Goal: Transaction & Acquisition: Purchase product/service

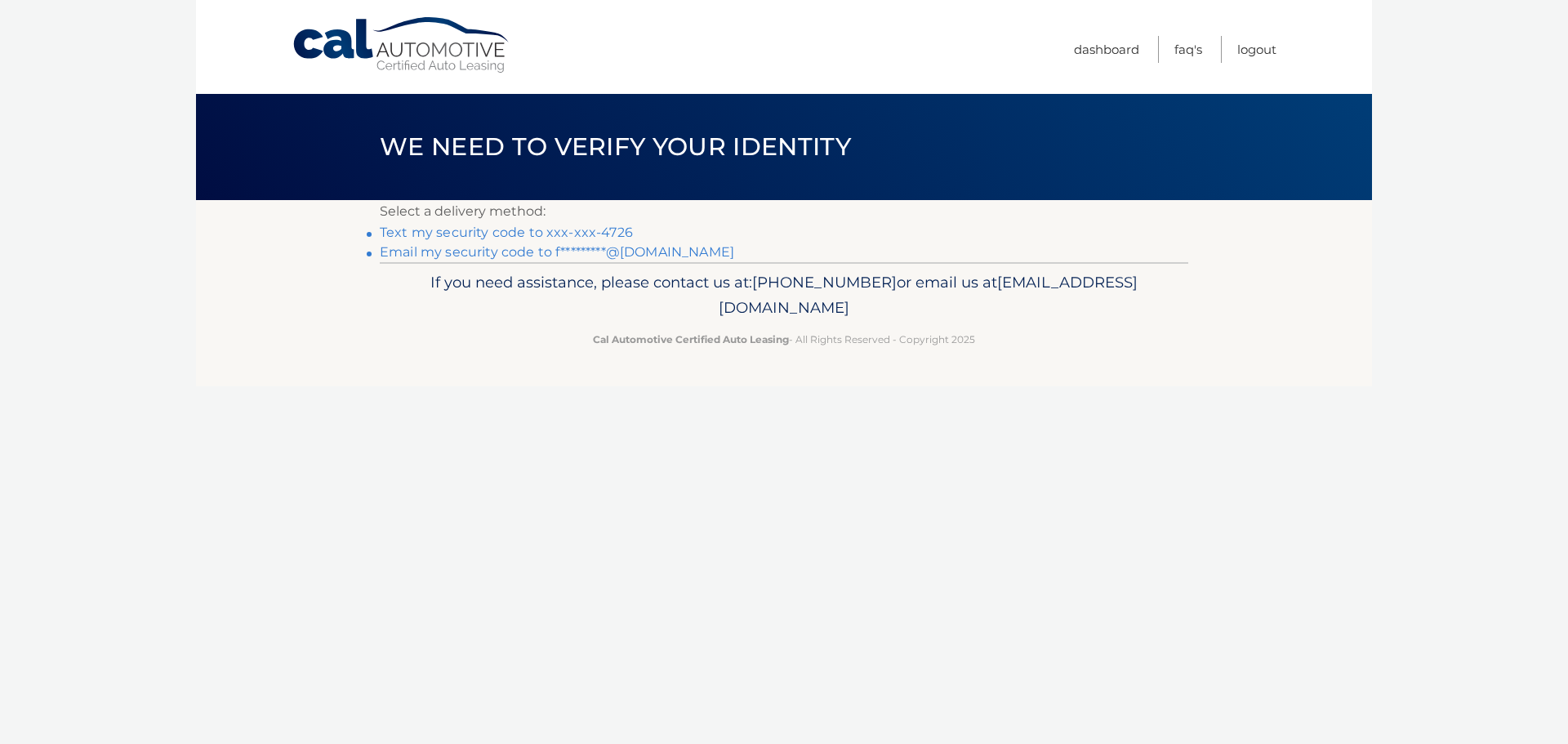
click at [486, 233] on link "Text my security code to xxx-xxx-4726" at bounding box center [506, 233] width 253 height 16
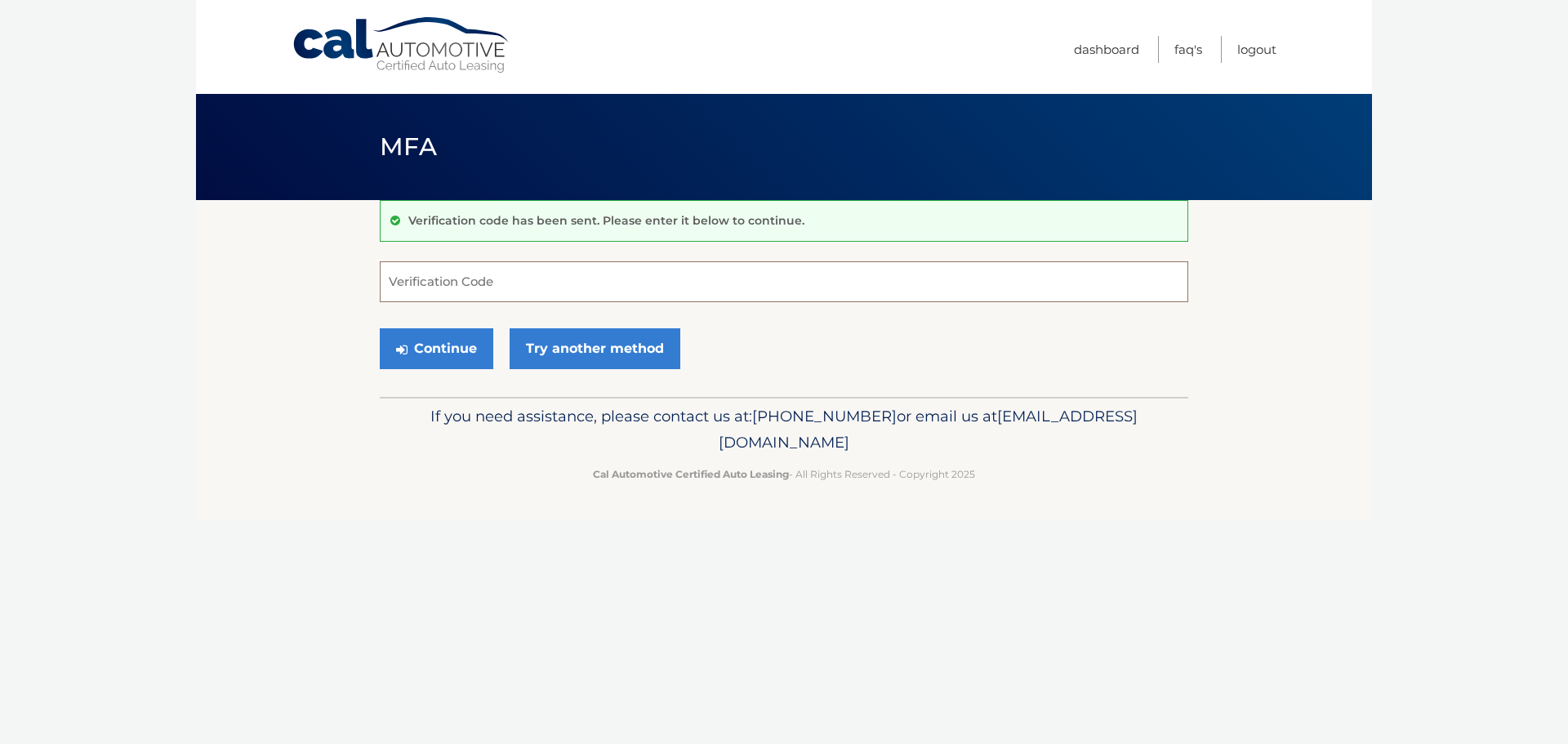
click at [503, 300] on input "Verification Code" at bounding box center [784, 282] width 809 height 41
type input "082288"
click at [473, 352] on button "Continue" at bounding box center [436, 349] width 114 height 41
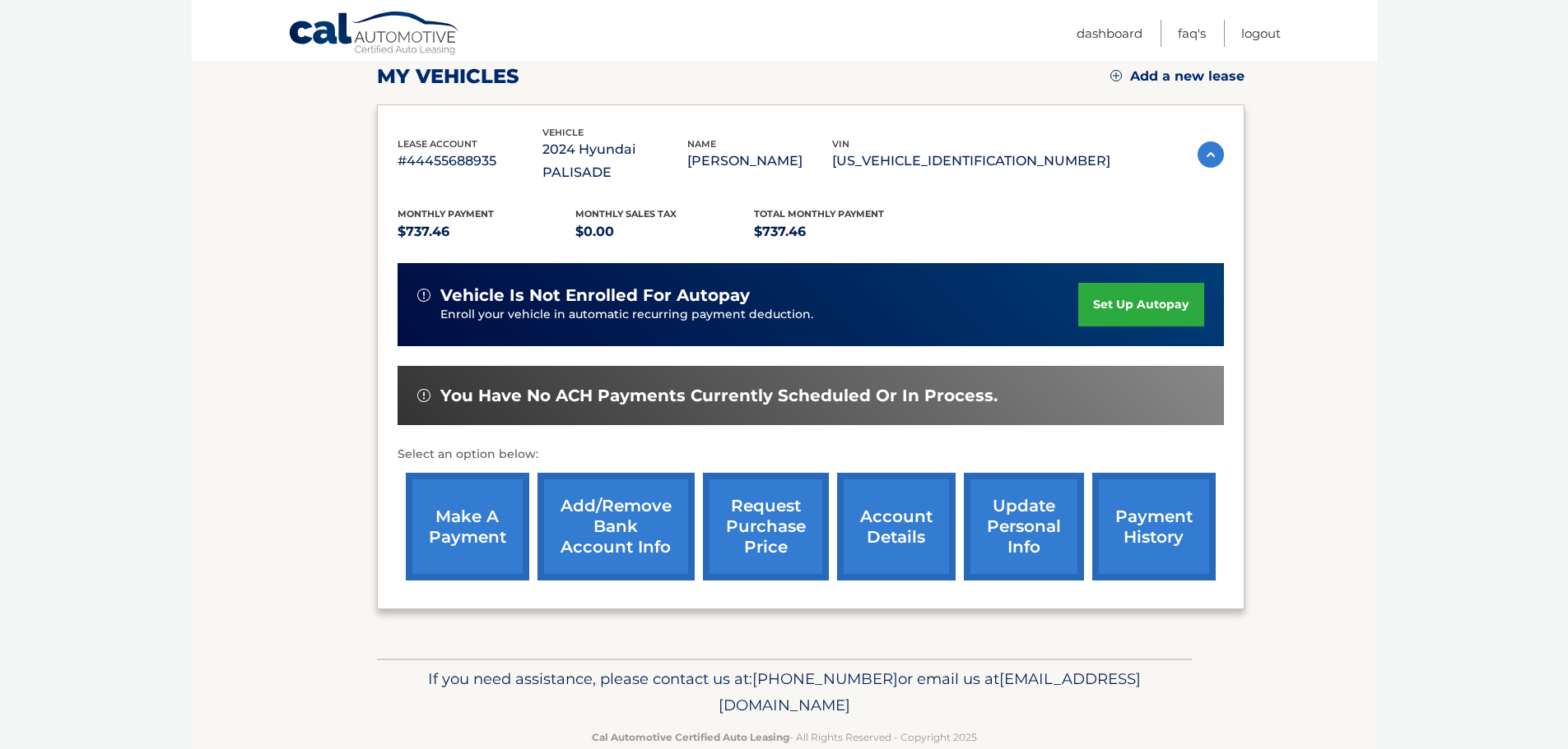
scroll to position [248, 0]
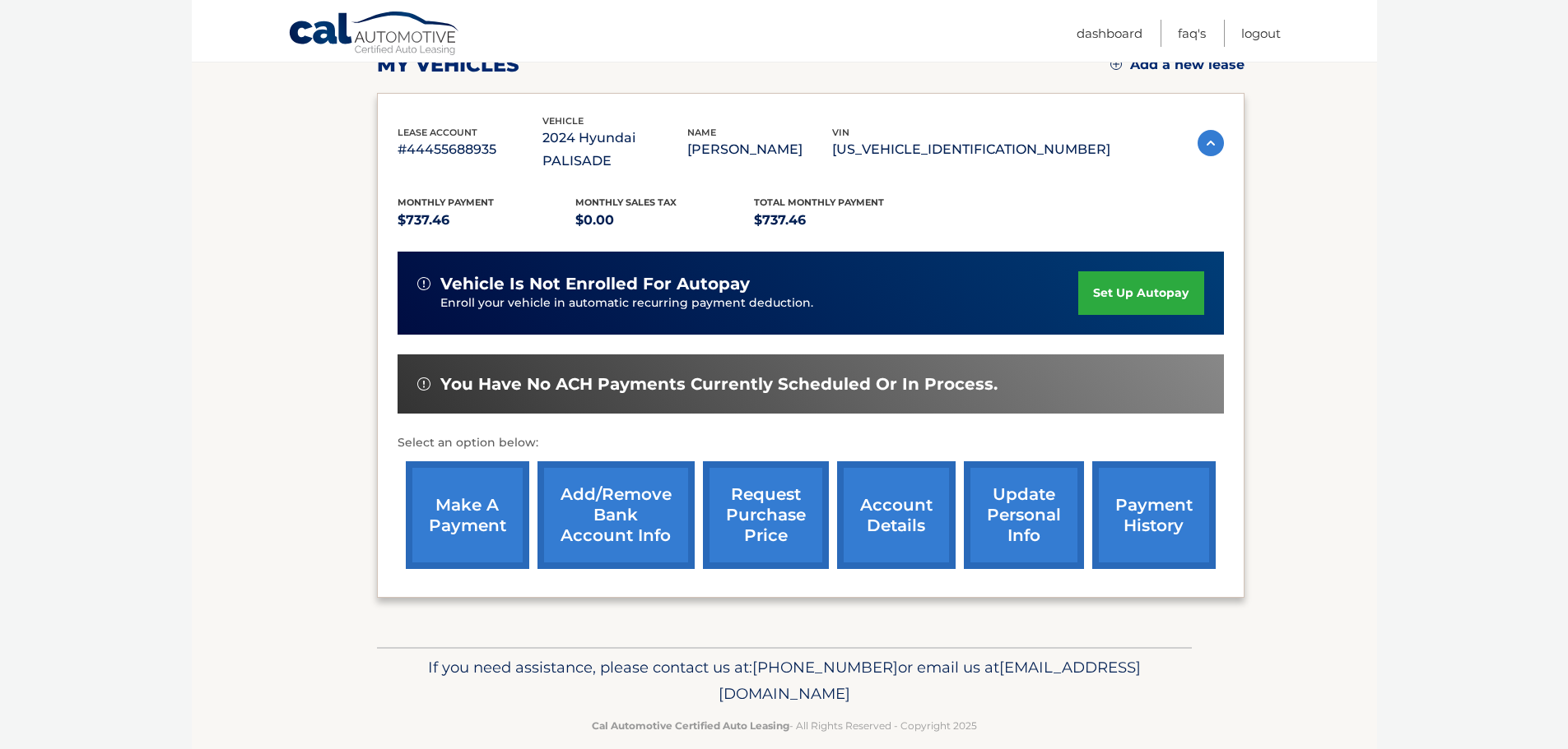
click at [453, 499] on link "make a payment" at bounding box center [467, 514] width 123 height 108
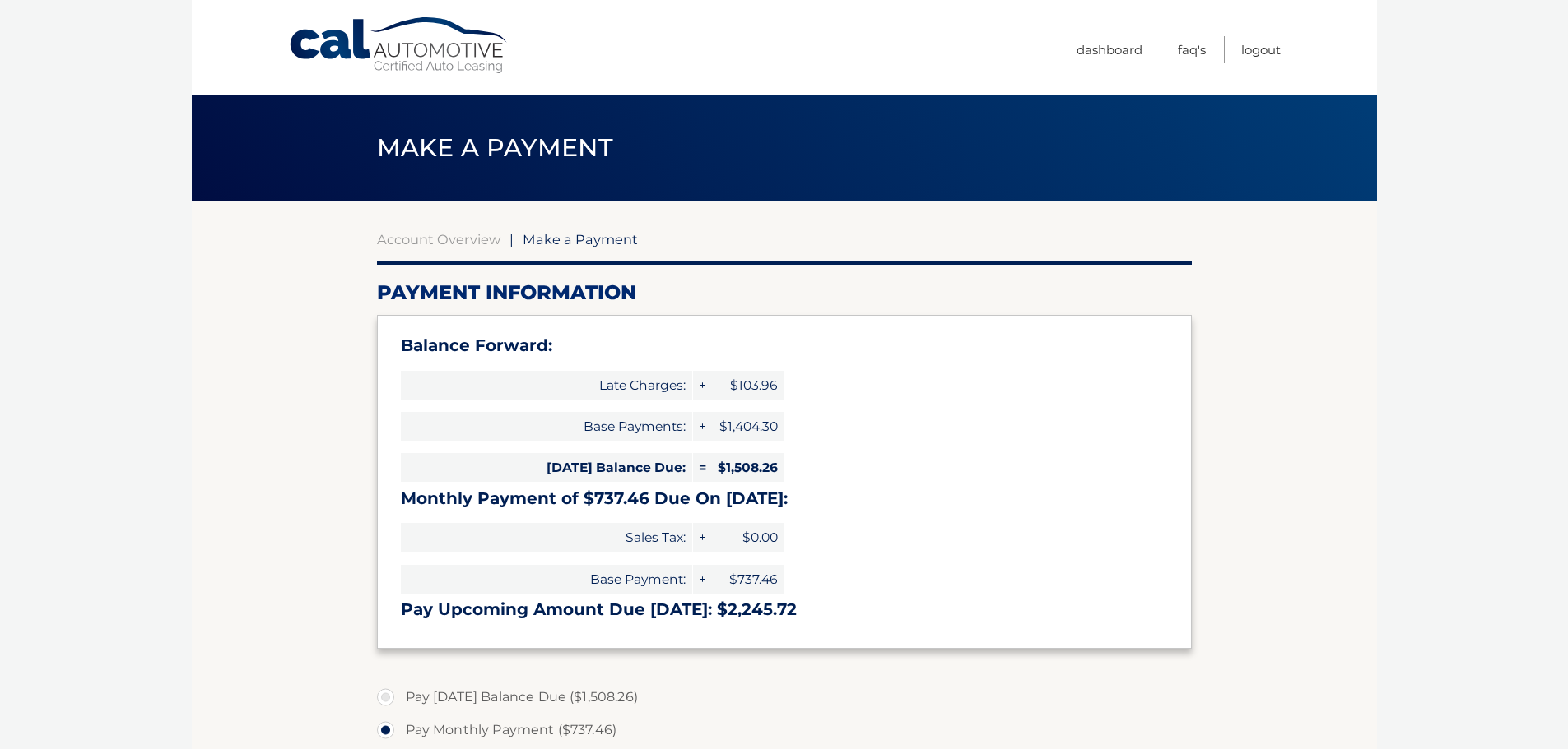
select select "ZTU0YTE0MDItM2MyNy00MjRmLTlmMjUtOWY5Mzk2ZTIxNGUy"
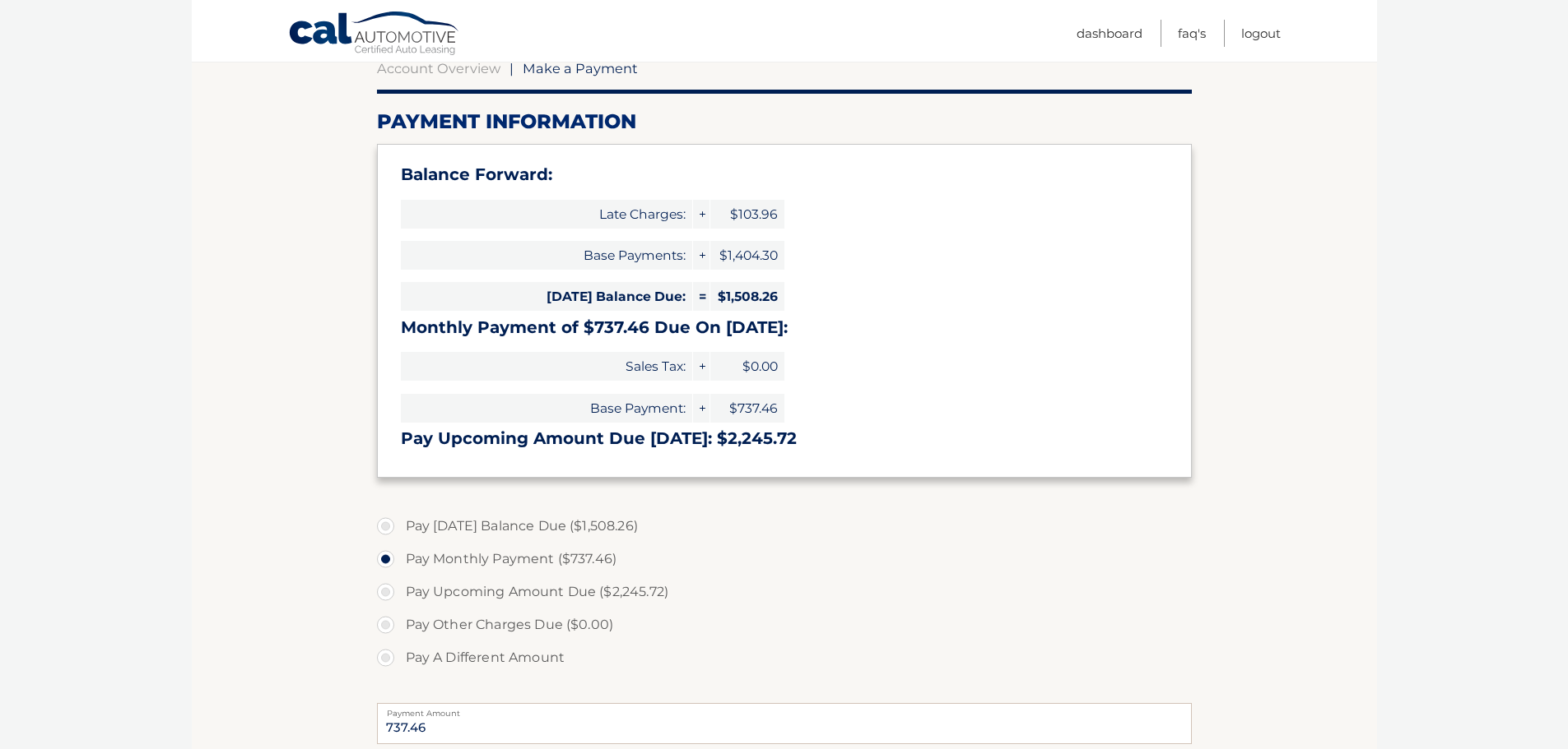
scroll to position [247, 0]
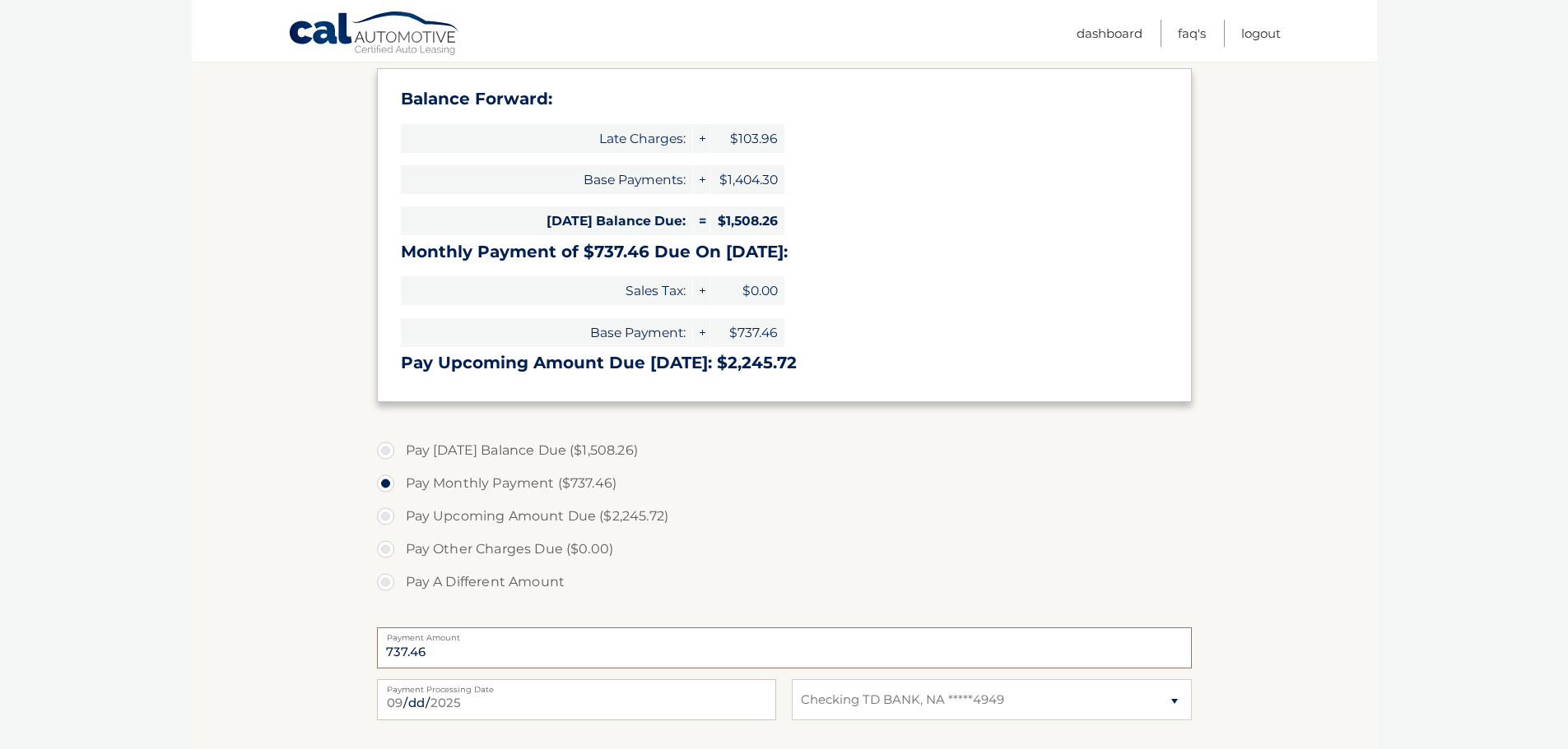
drag, startPoint x: 454, startPoint y: 650, endPoint x: 376, endPoint y: 640, distance: 78.6
click at [376, 640] on section "Account Overview | Make a Payment Payment Information Balance Forward: Late Cha…" at bounding box center [784, 434] width 1185 height 960
click at [381, 584] on label "Pay A Different Amount" at bounding box center [784, 583] width 815 height 33
click at [383, 584] on input "Pay A Different Amount" at bounding box center [391, 579] width 17 height 26
radio input "true"
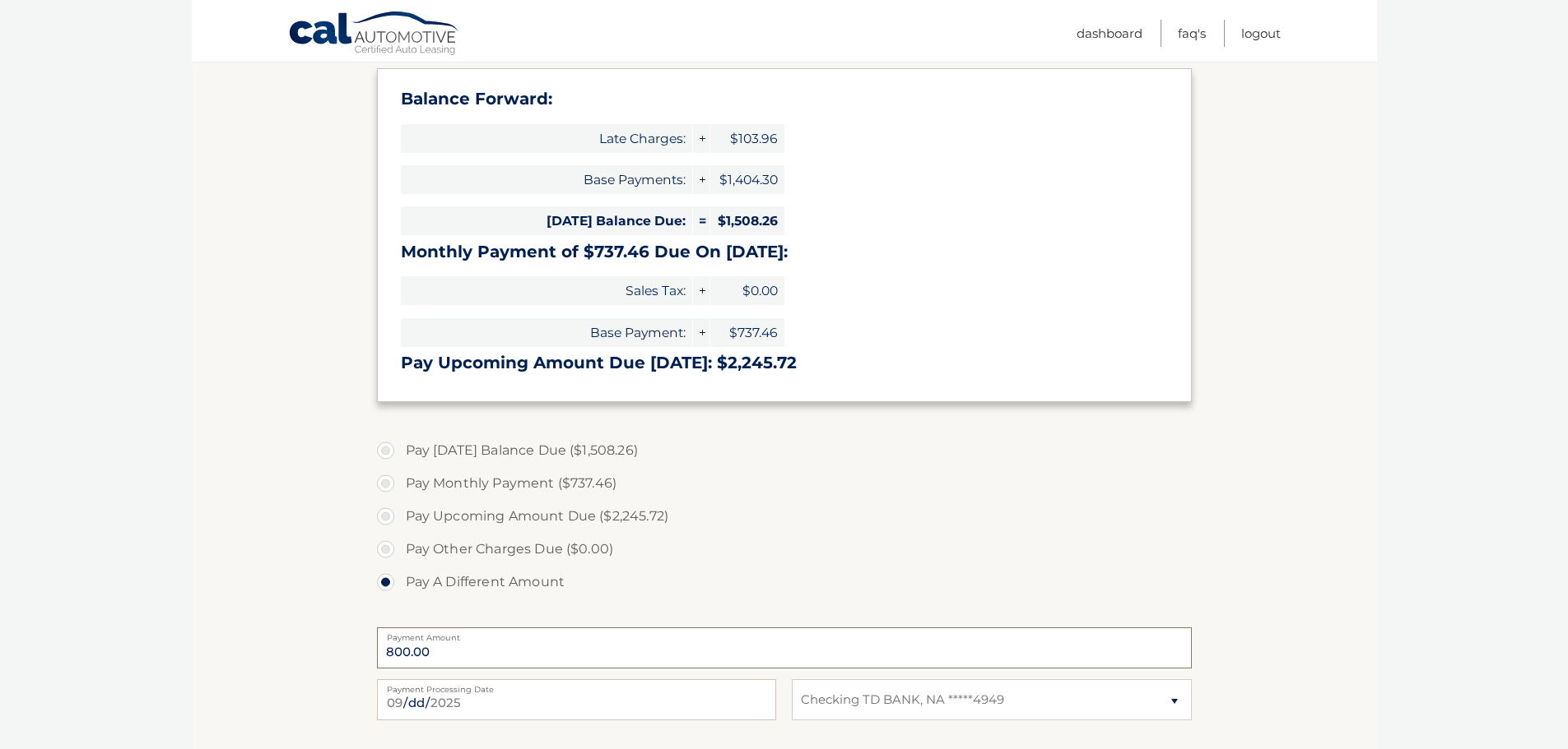
type input "800.00"
click at [661, 557] on label "Pay Other Charges Due ($0.00)" at bounding box center [784, 550] width 815 height 33
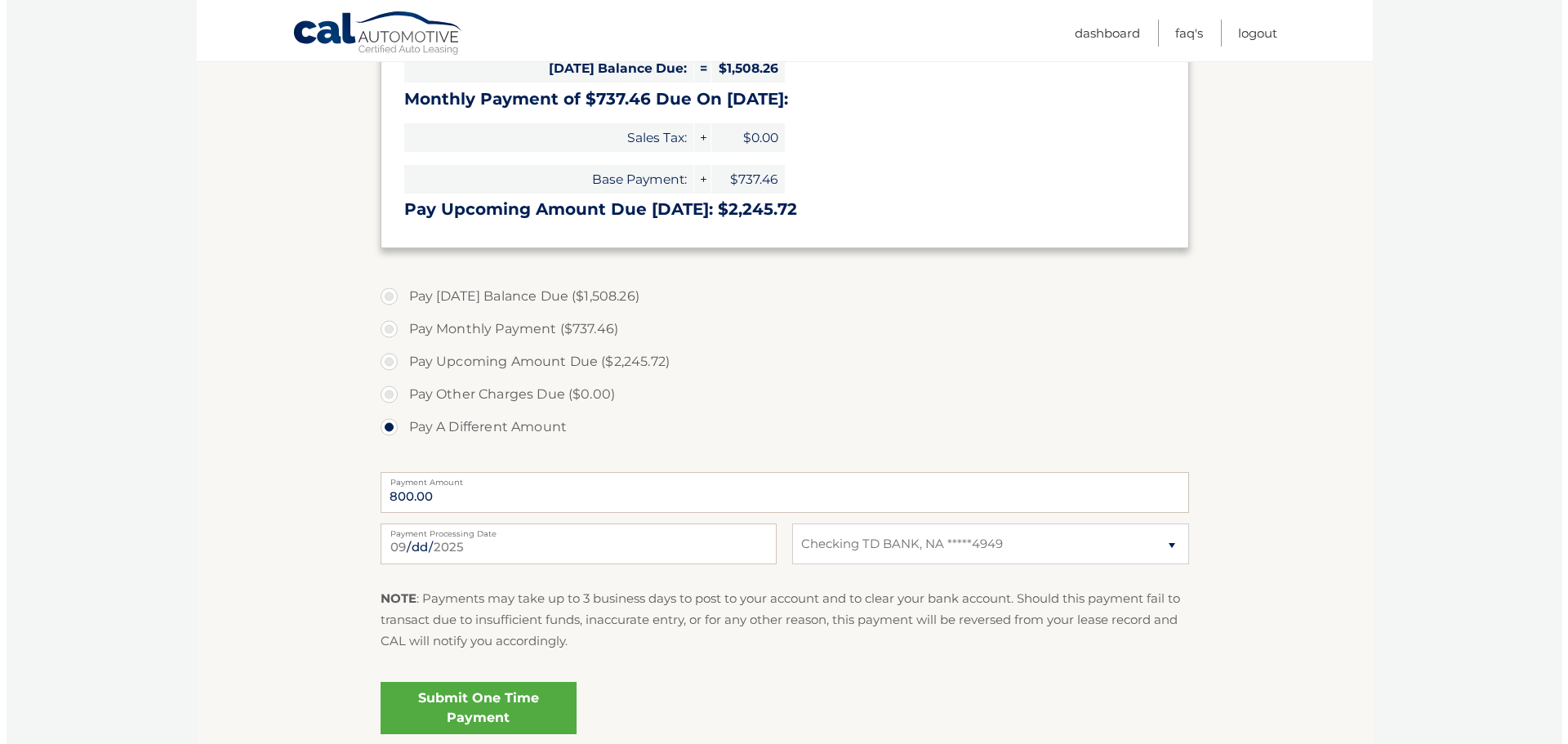
scroll to position [409, 0]
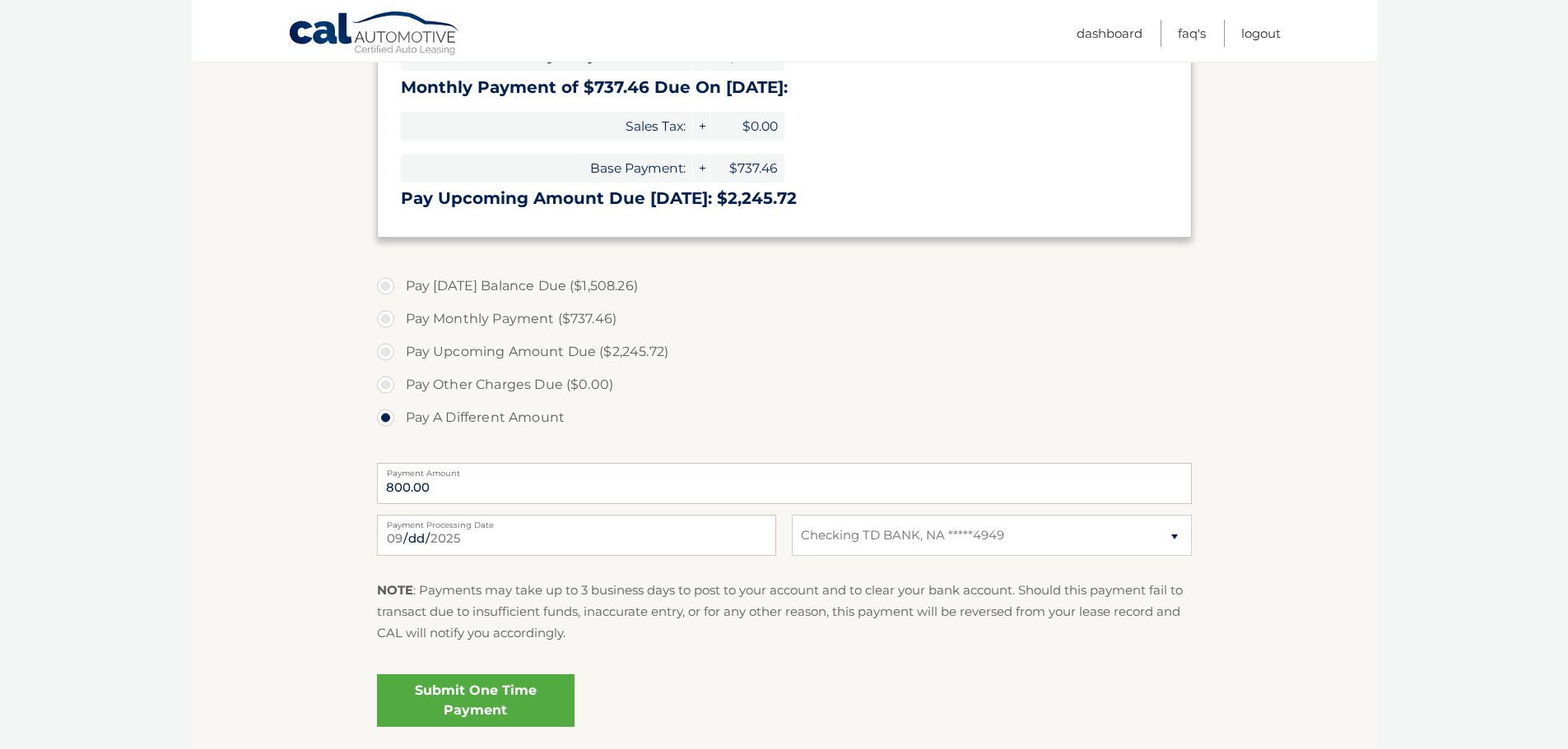
click at [494, 698] on link "Submit One Time Payment" at bounding box center [476, 701] width 198 height 52
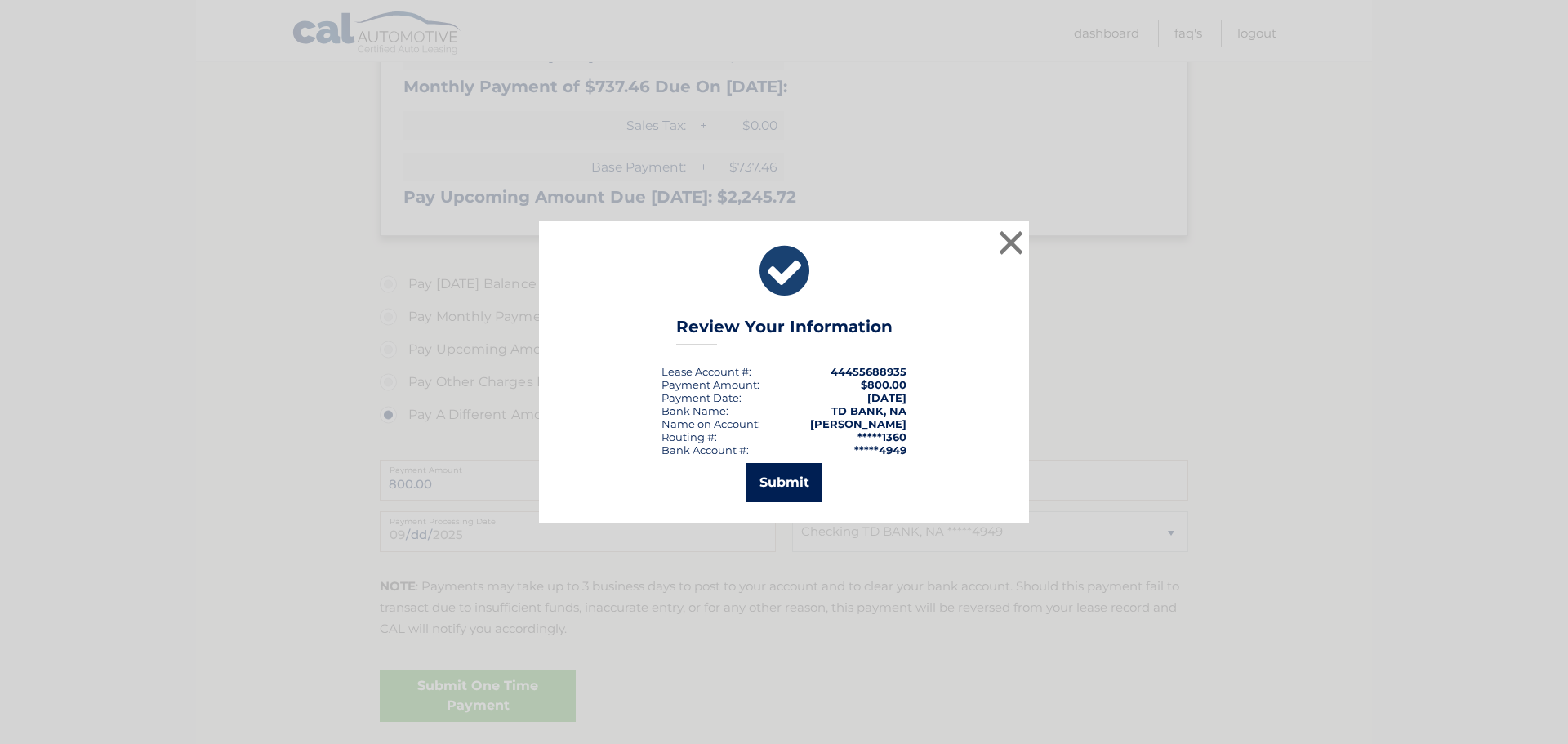
click at [774, 479] on button "Submit" at bounding box center [784, 482] width 76 height 39
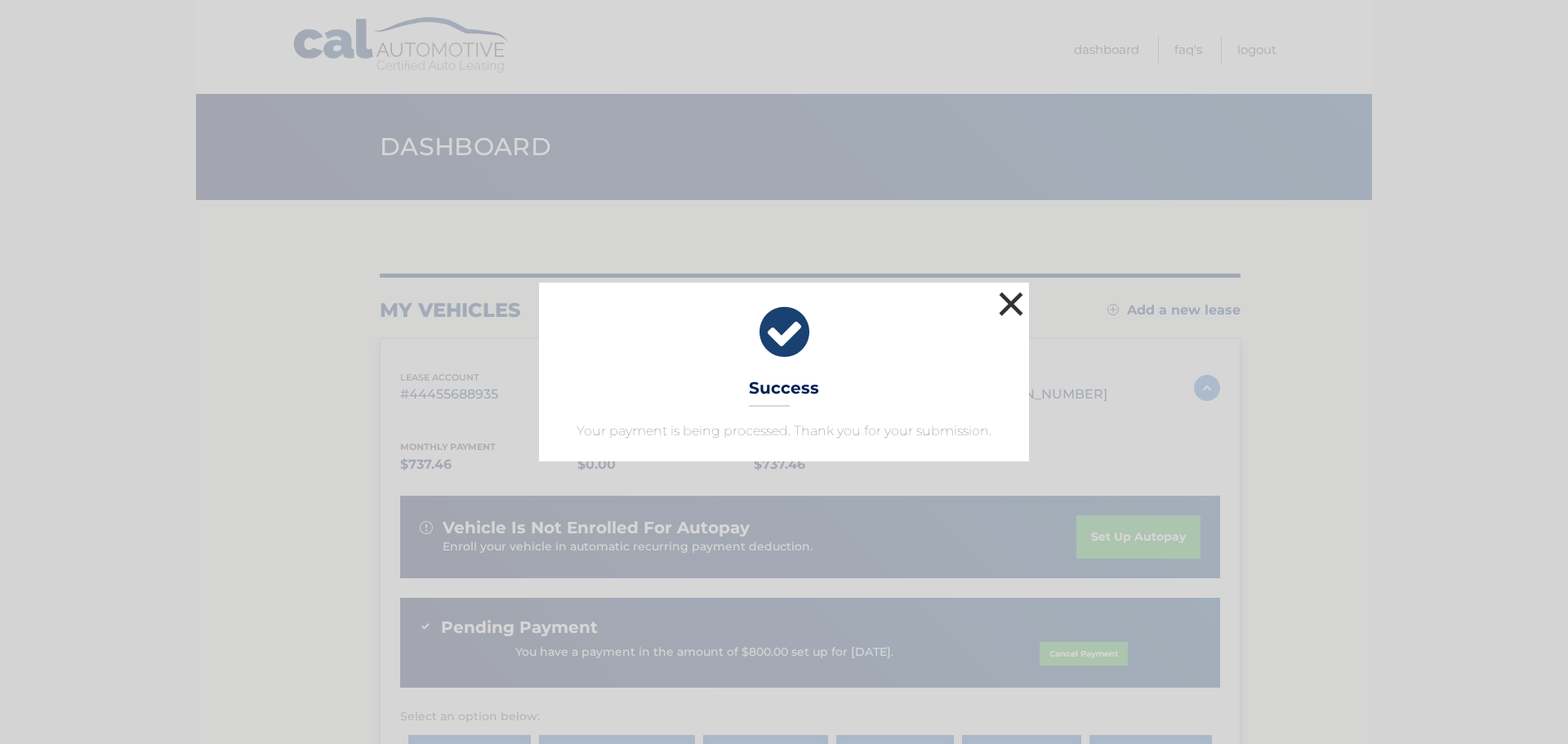
click at [1011, 302] on button "×" at bounding box center [1011, 304] width 33 height 33
